Goal: Find specific page/section: Find specific page/section

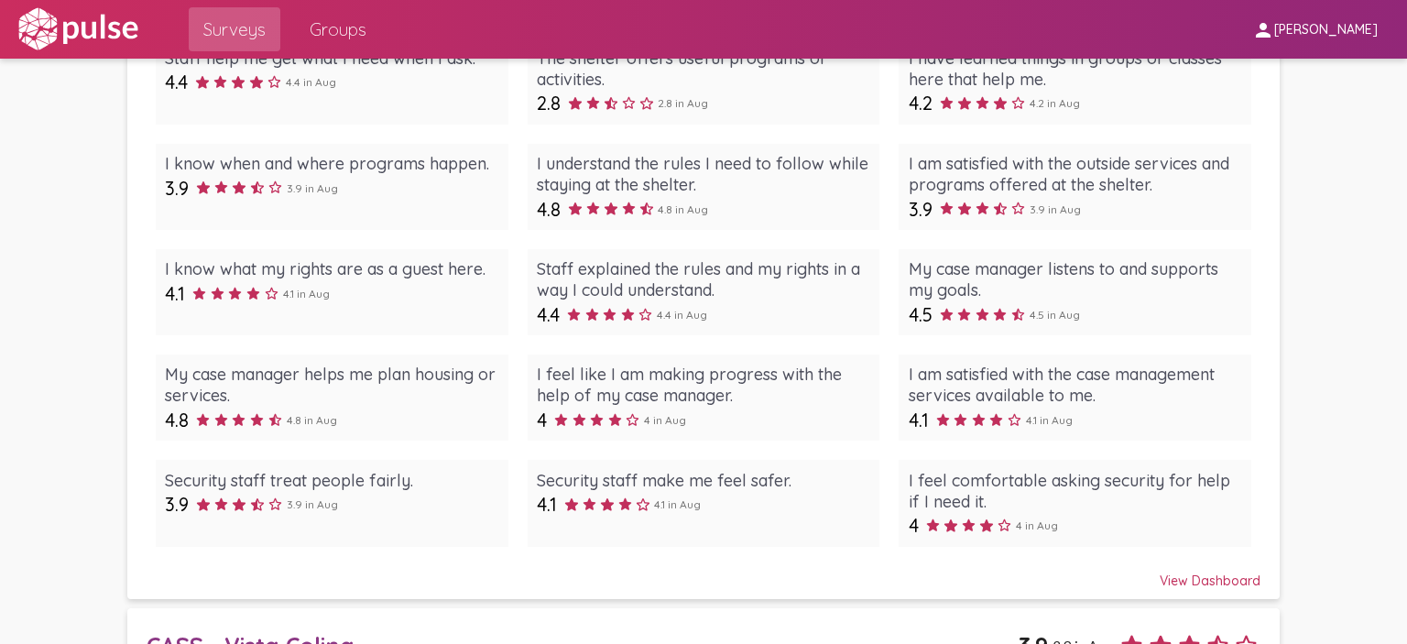
scroll to position [2473, 0]
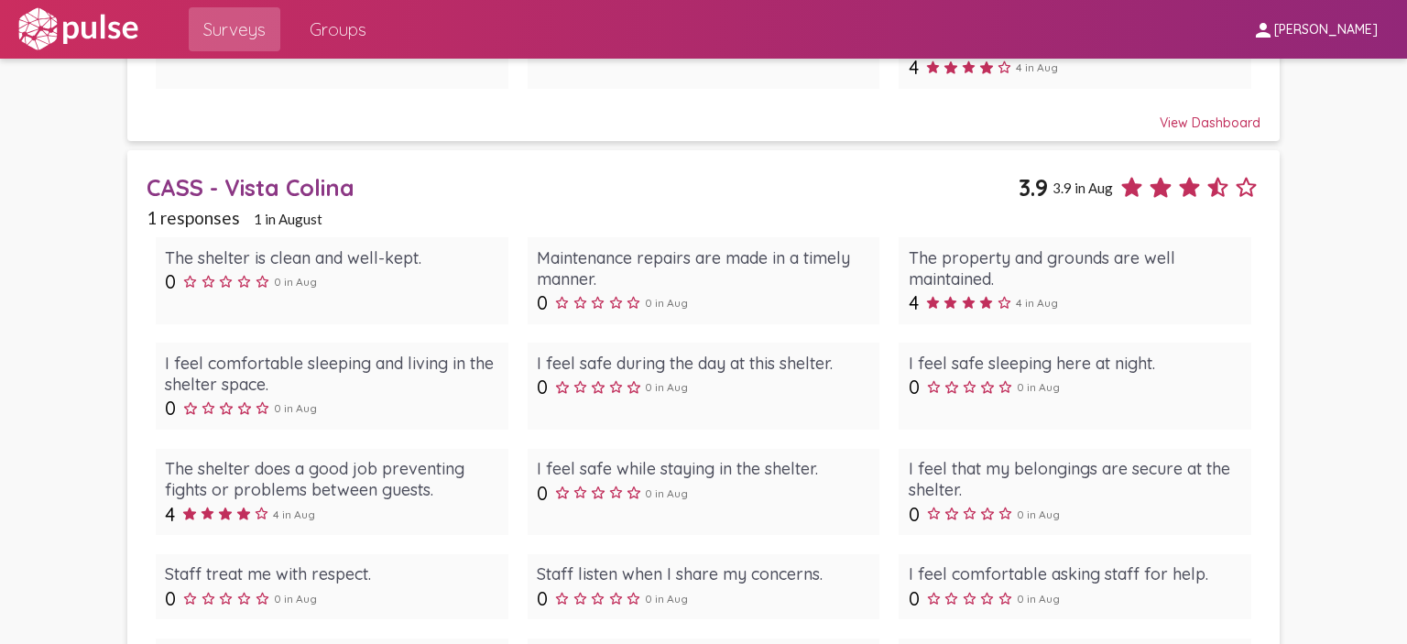
click at [242, 201] on div "CASS - Vista Colina" at bounding box center [583, 187] width 872 height 28
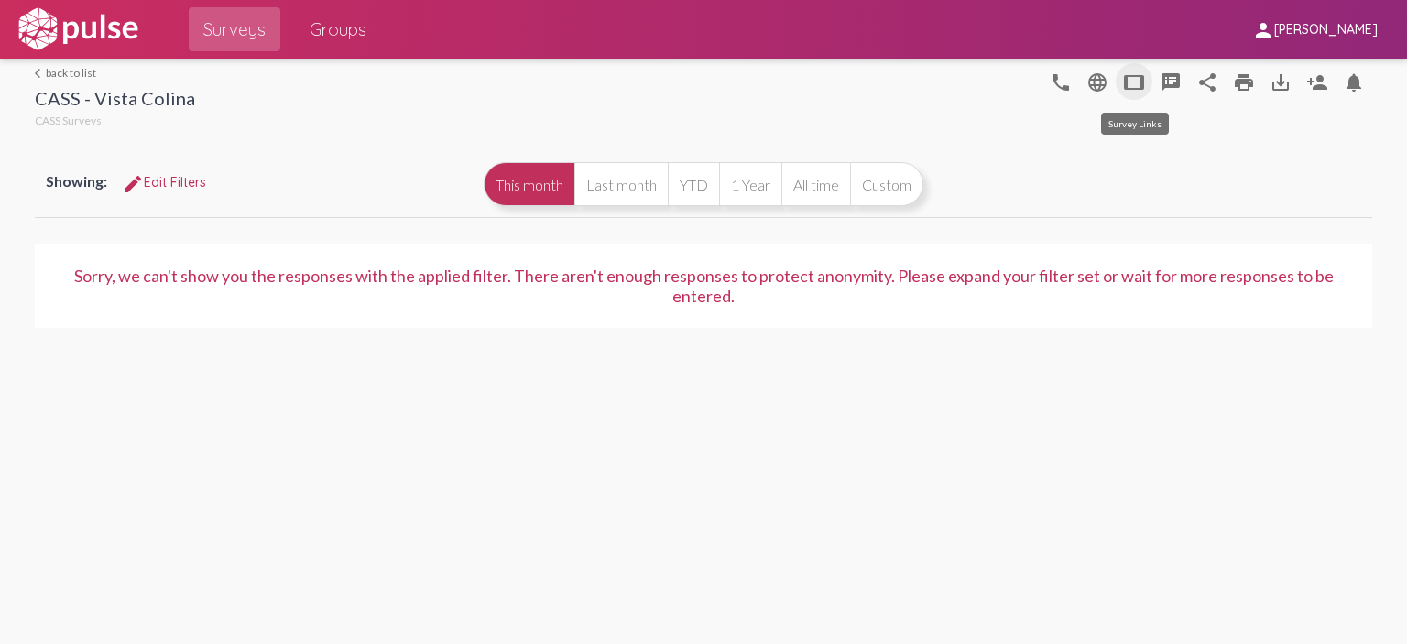
click at [1128, 84] on mat-icon "tablet" at bounding box center [1134, 82] width 22 height 22
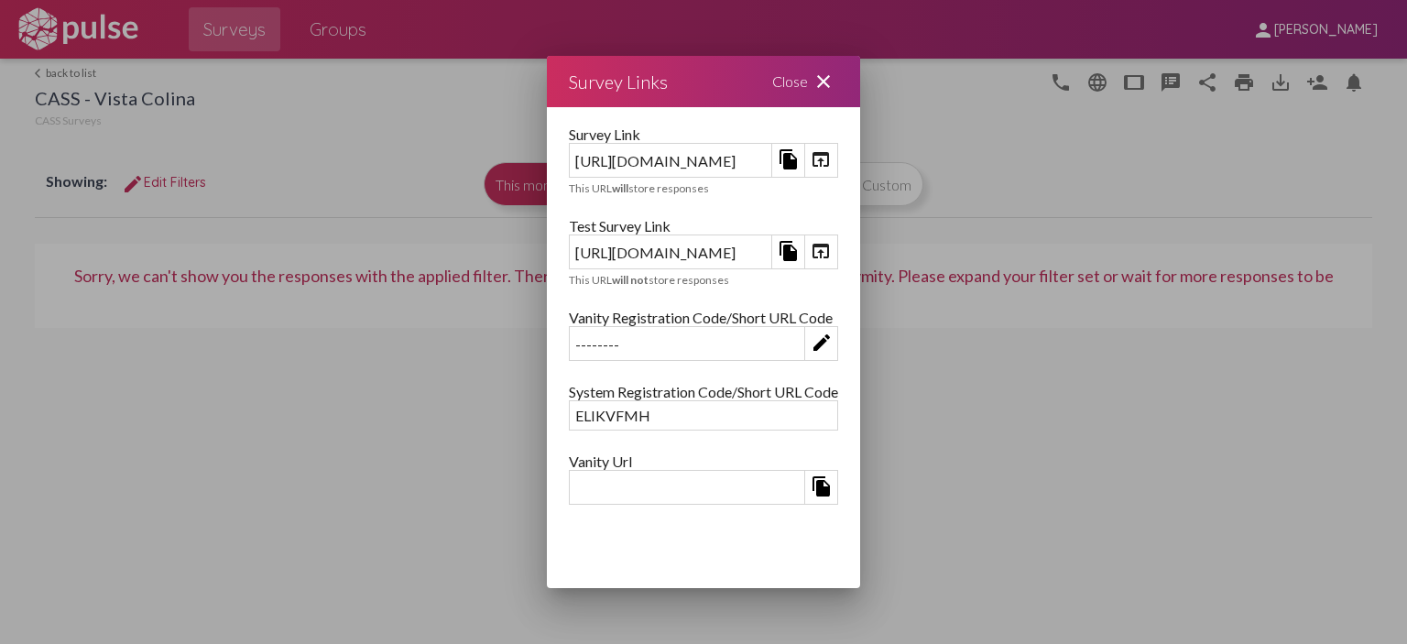
scroll to position [220, 0]
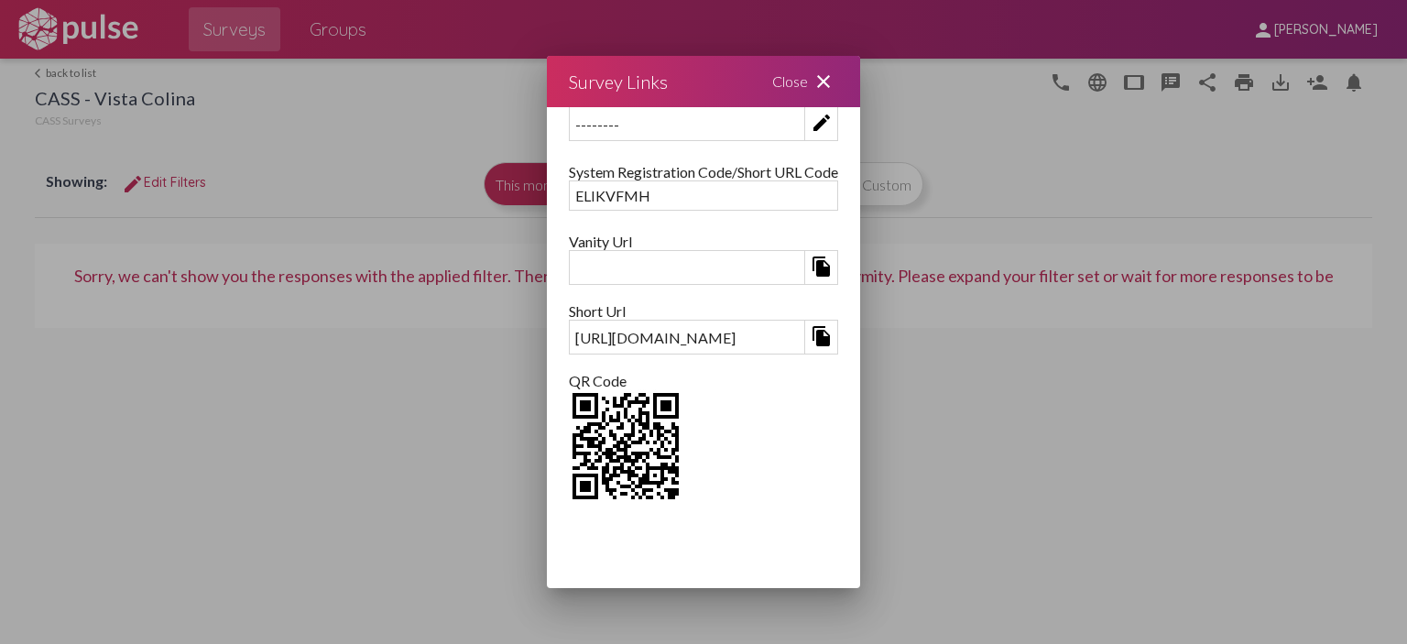
click at [860, 66] on div "Close close" at bounding box center [805, 81] width 110 height 51
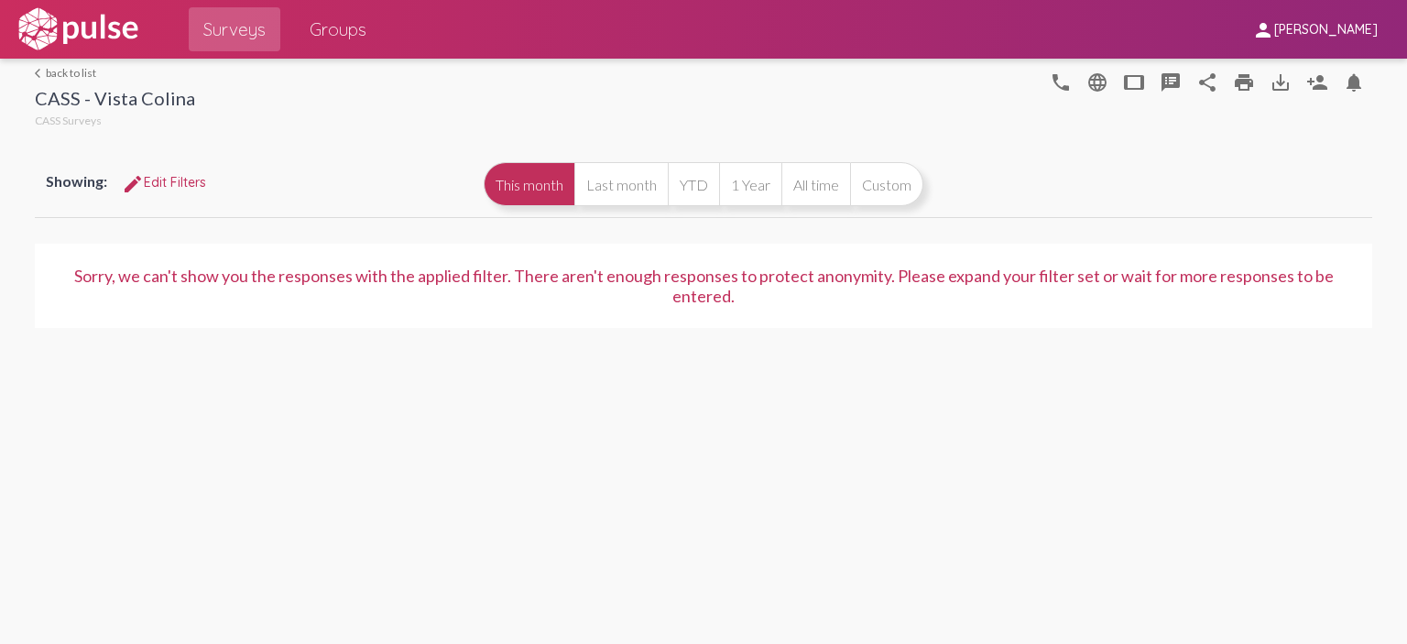
click at [92, 79] on link "arrow_back_ios back to list" at bounding box center [115, 73] width 160 height 14
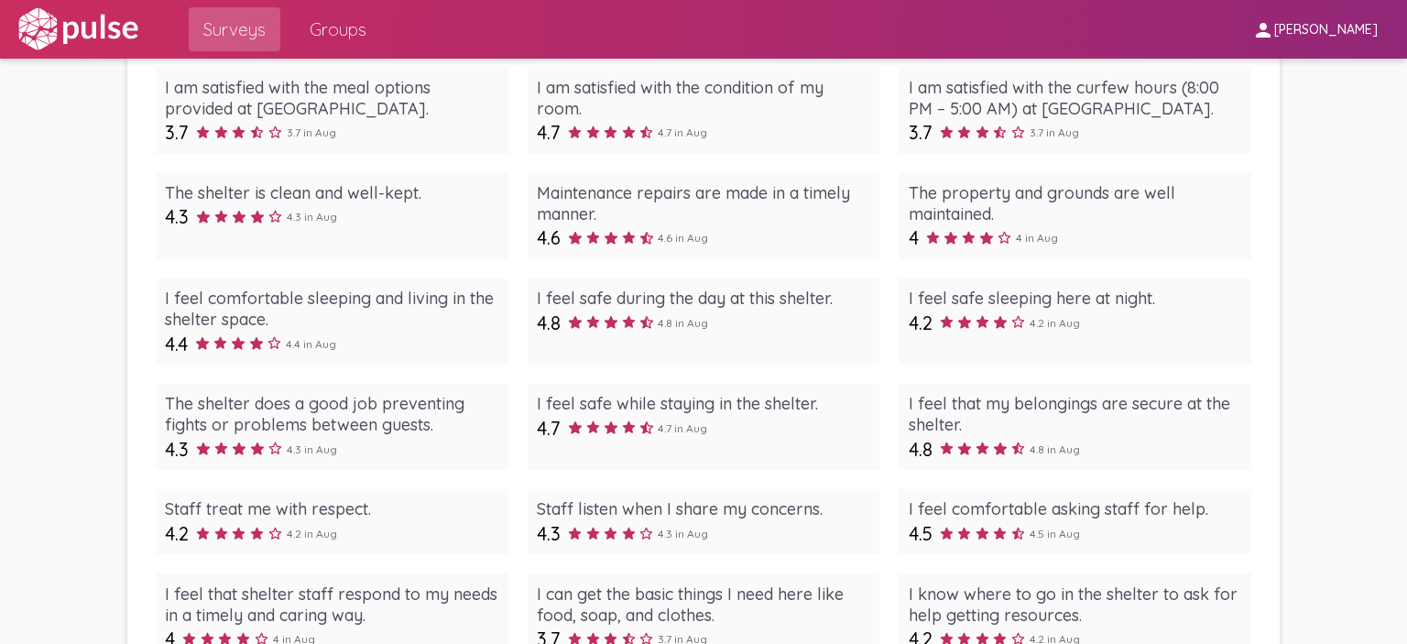
scroll to position [1282, 0]
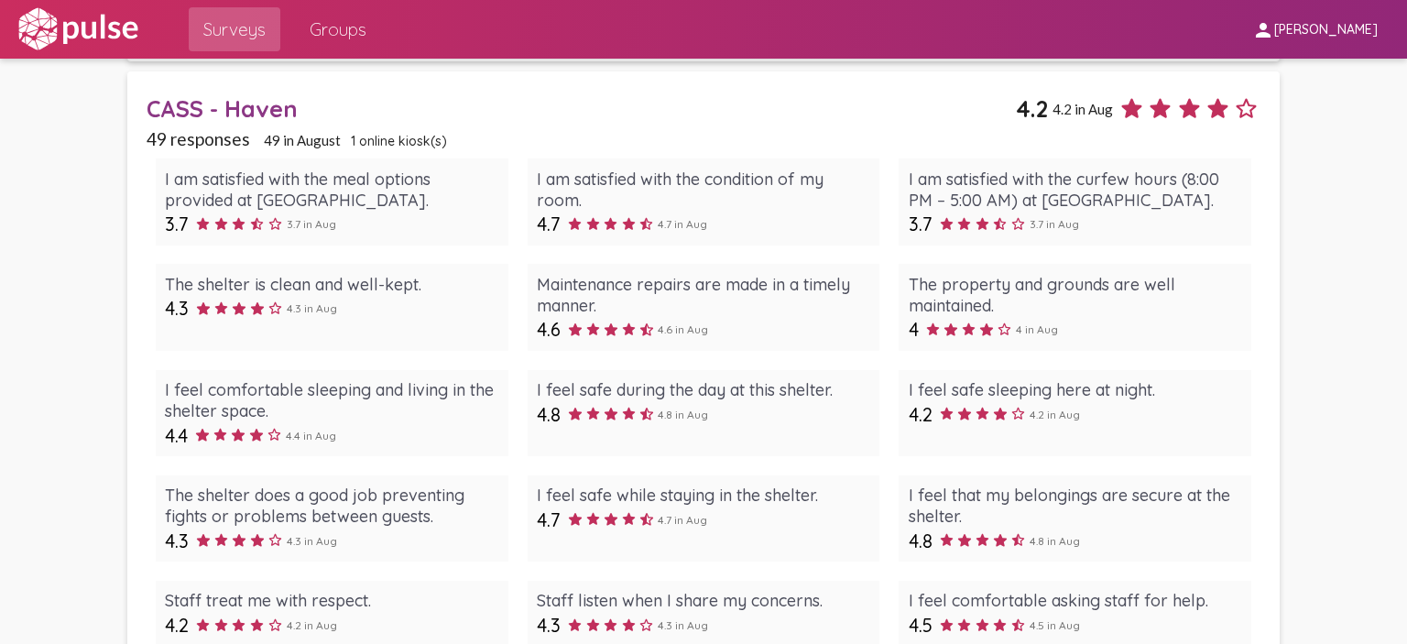
click at [99, 45] on img at bounding box center [78, 29] width 126 height 46
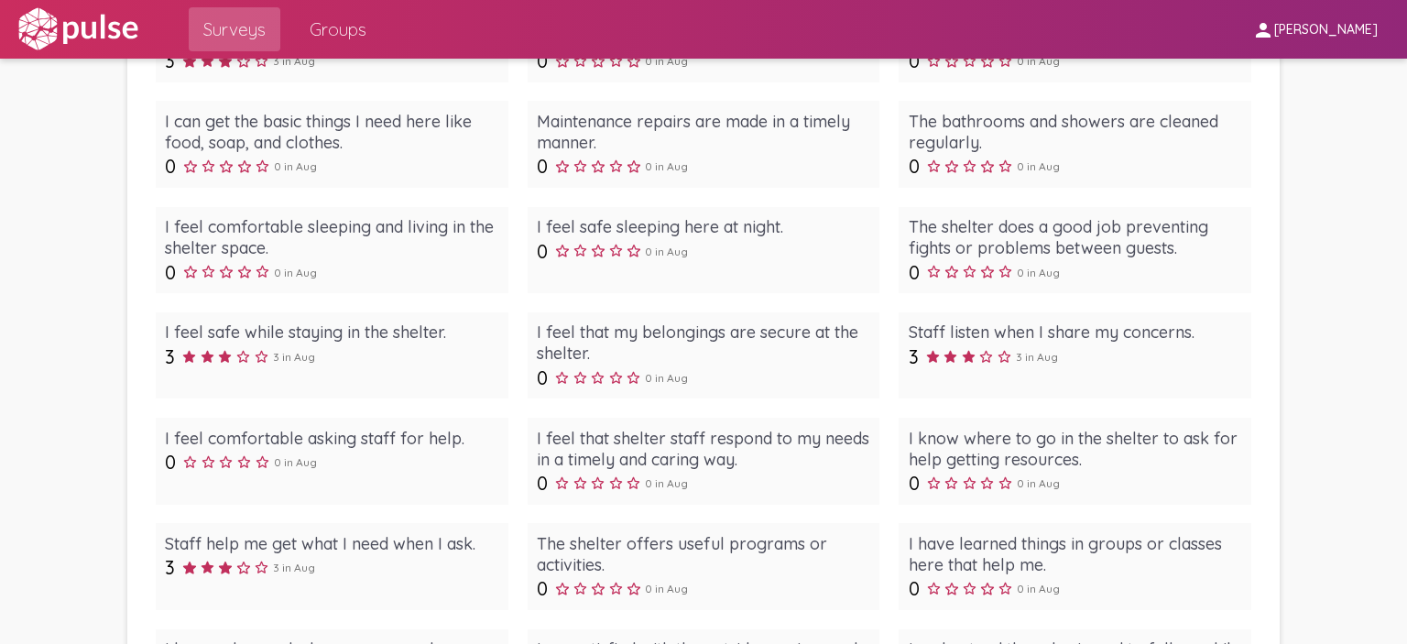
scroll to position [0, 0]
